Goal: Task Accomplishment & Management: Use online tool/utility

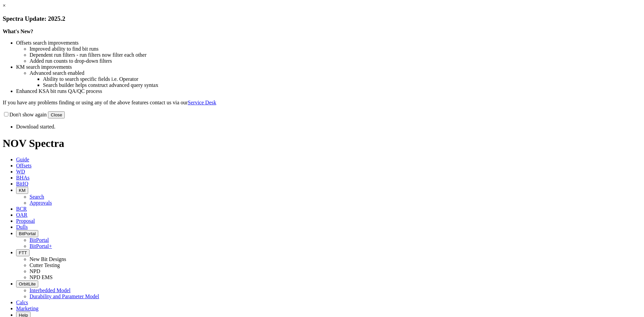
click at [65, 118] on button "Close" at bounding box center [56, 114] width 17 height 7
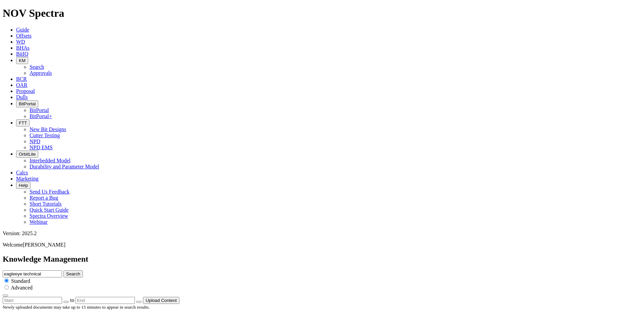
scroll to position [27, 0]
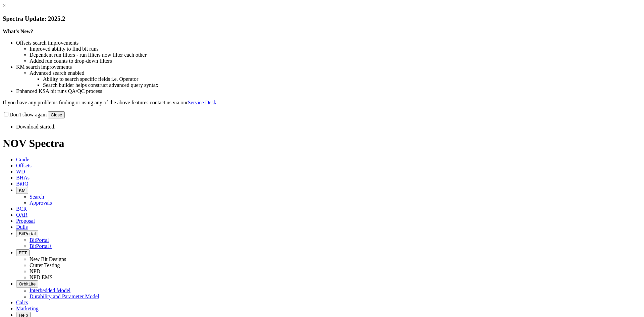
click at [65, 118] on button "Close" at bounding box center [56, 114] width 17 height 7
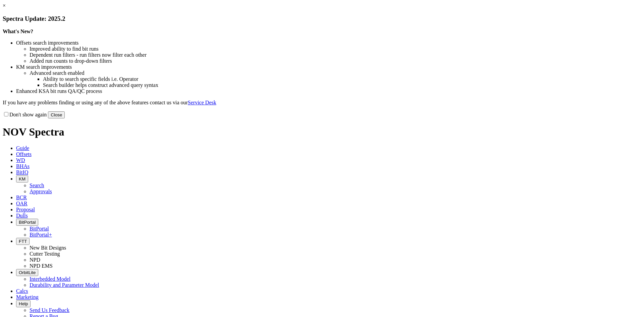
drag, startPoint x: 461, startPoint y: 181, endPoint x: 227, endPoint y: 47, distance: 269.6
click at [65, 118] on button "Close" at bounding box center [56, 114] width 17 height 7
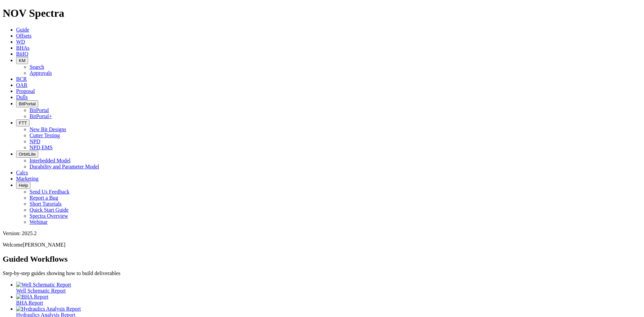
click at [25, 58] on span "KM" at bounding box center [22, 60] width 7 height 5
click at [44, 64] on link "Search" at bounding box center [37, 67] width 15 height 6
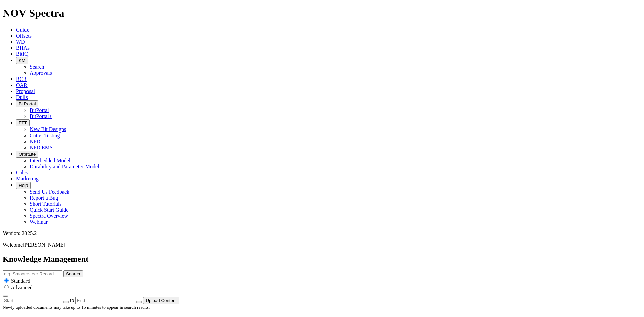
click at [62, 270] on input "text" at bounding box center [32, 273] width 59 height 7
type input "EagleEye"
click at [63, 270] on button "Search" at bounding box center [72, 273] width 19 height 7
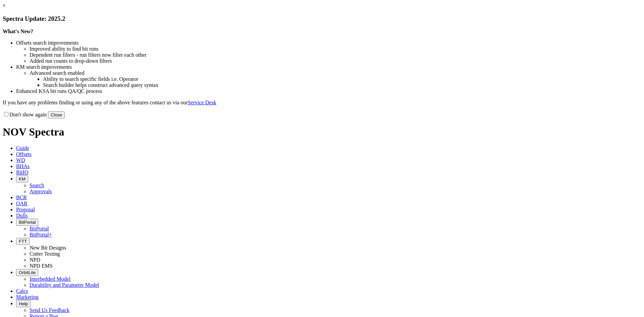
click at [65, 118] on button "Close" at bounding box center [56, 114] width 17 height 7
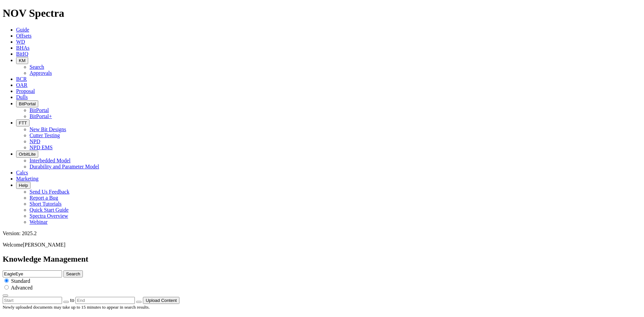
scroll to position [34, 0]
